Goal: Transaction & Acquisition: Purchase product/service

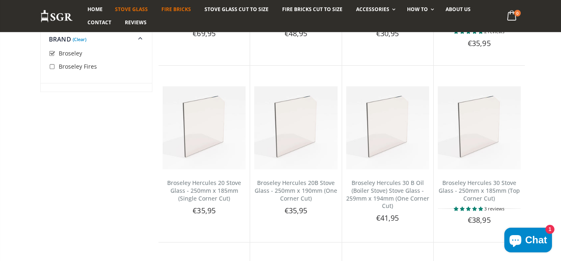
scroll to position [784, 0]
click at [183, 9] on span "Fire Bricks" at bounding box center [176, 9] width 30 height 7
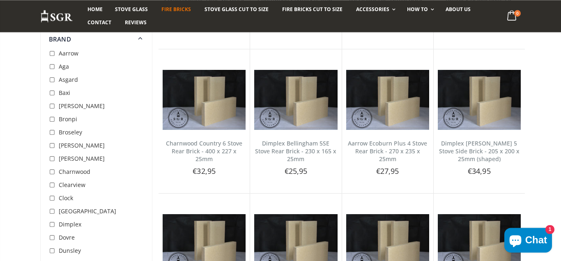
scroll to position [1020, 0]
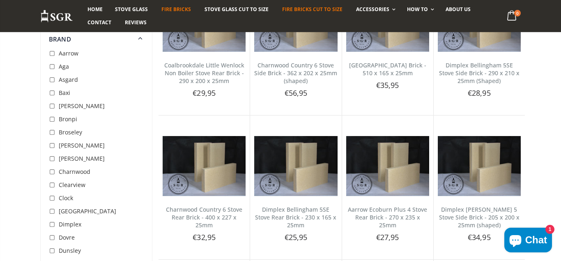
click at [323, 7] on span "Fire Bricks Cut To Size" at bounding box center [312, 9] width 60 height 7
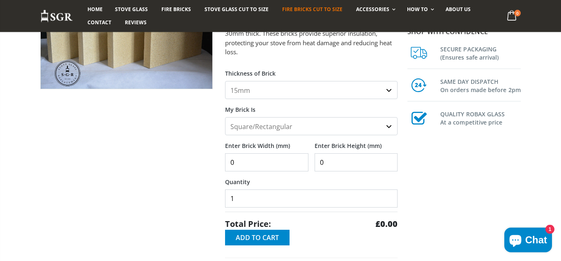
scroll to position [126, 0]
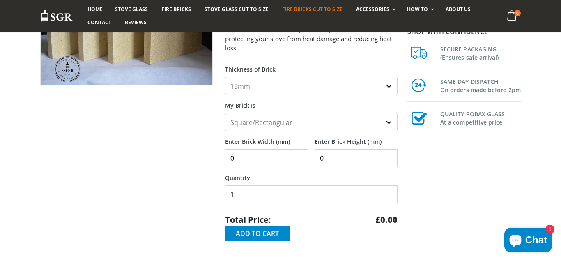
click at [225, 77] on select "15mm 20mm 25mm 30mm" at bounding box center [311, 86] width 173 height 18
select select "30mm"
click option "30mm" at bounding box center [0, 0] width 0 height 0
click at [225, 113] on select "Square/Rectangular Shaped (+£8)" at bounding box center [311, 122] width 173 height 18
click option "Square/Rectangular" at bounding box center [0, 0] width 0 height 0
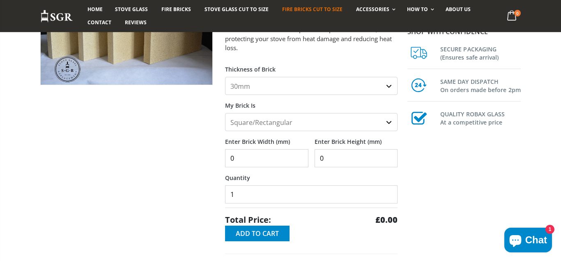
click at [249, 157] on input "0" at bounding box center [266, 158] width 83 height 18
type input "1"
click at [324, 159] on input "0" at bounding box center [356, 158] width 83 height 18
type input "0"
type input "600"
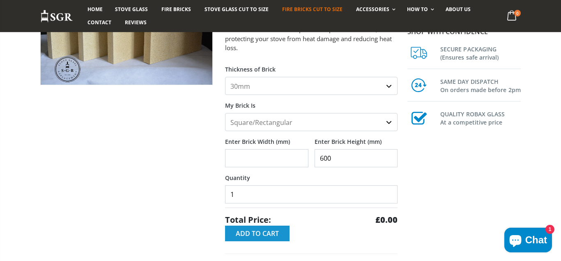
click at [271, 235] on span "Add to Cart" at bounding box center [257, 233] width 43 height 9
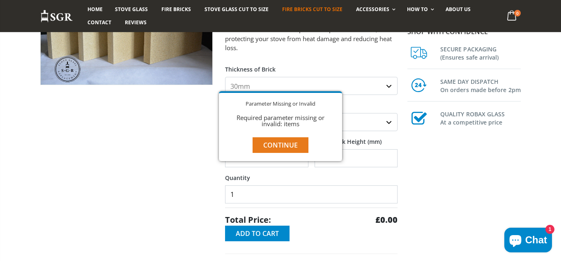
click at [272, 148] on button "Continue" at bounding box center [281, 145] width 56 height 16
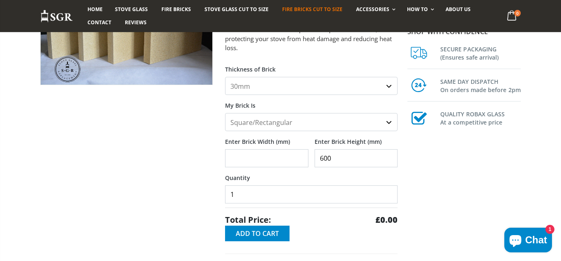
click at [264, 155] on input "Enter Brick Width (mm)" at bounding box center [266, 158] width 83 height 18
type input "1"
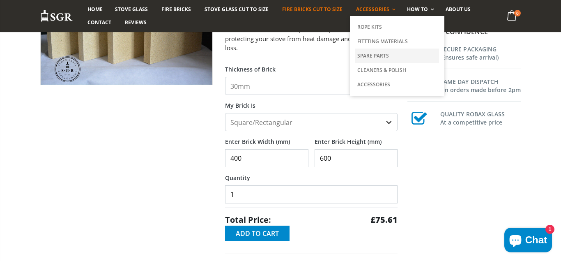
type input "400"
click at [373, 56] on link "Spare Parts" at bounding box center [397, 55] width 84 height 14
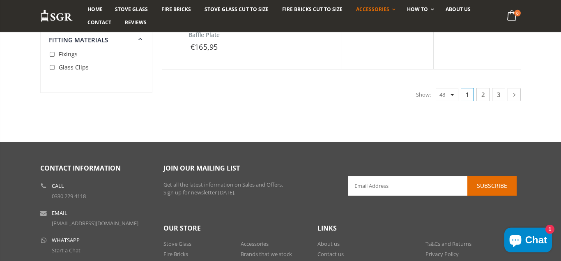
scroll to position [1928, 0]
